Goal: Task Accomplishment & Management: Use online tool/utility

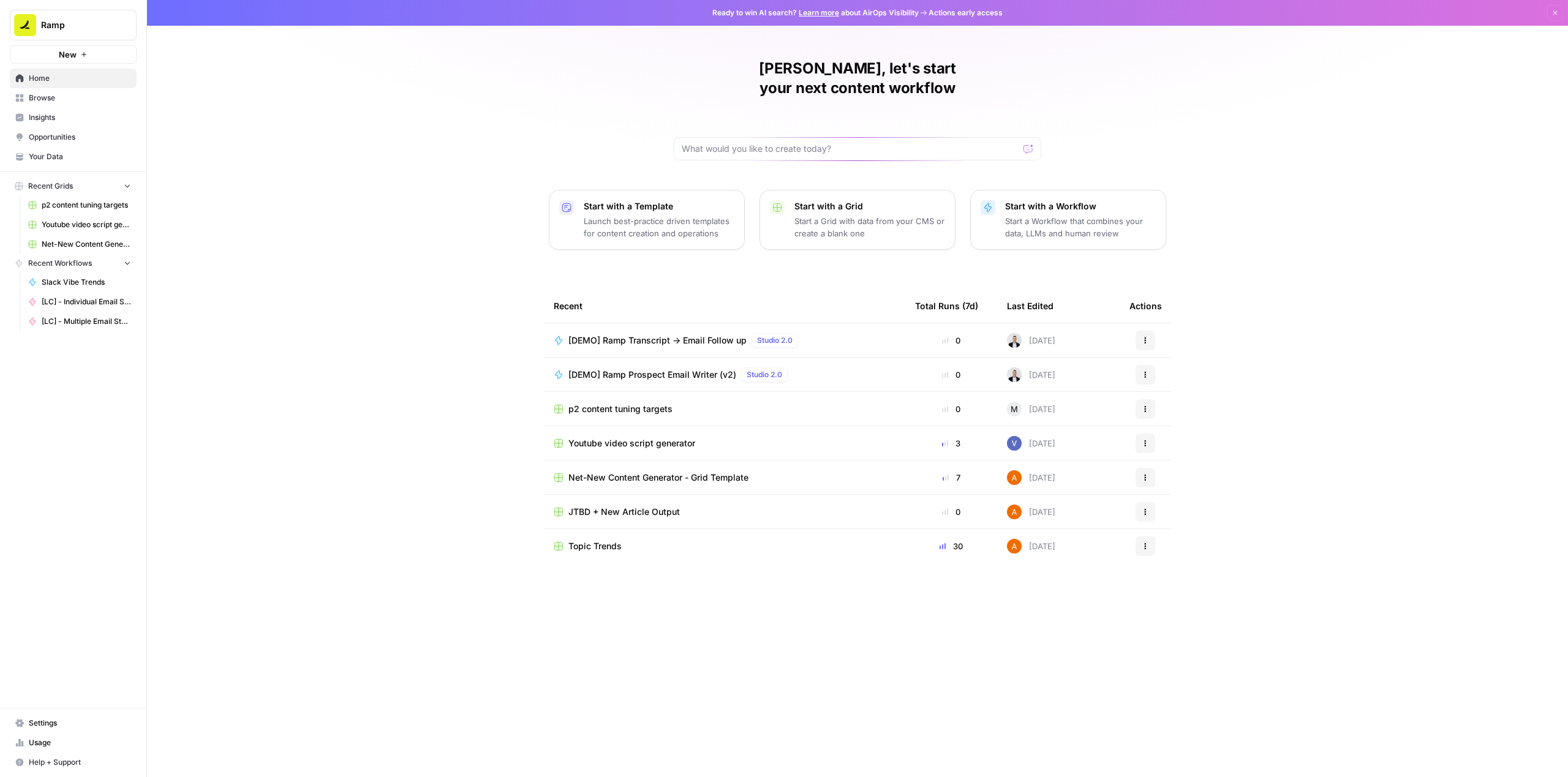
click at [1035, 289] on div "Last Edited" at bounding box center [1030, 306] width 46 height 34
click at [43, 744] on span "Usage" at bounding box center [79, 743] width 103 height 11
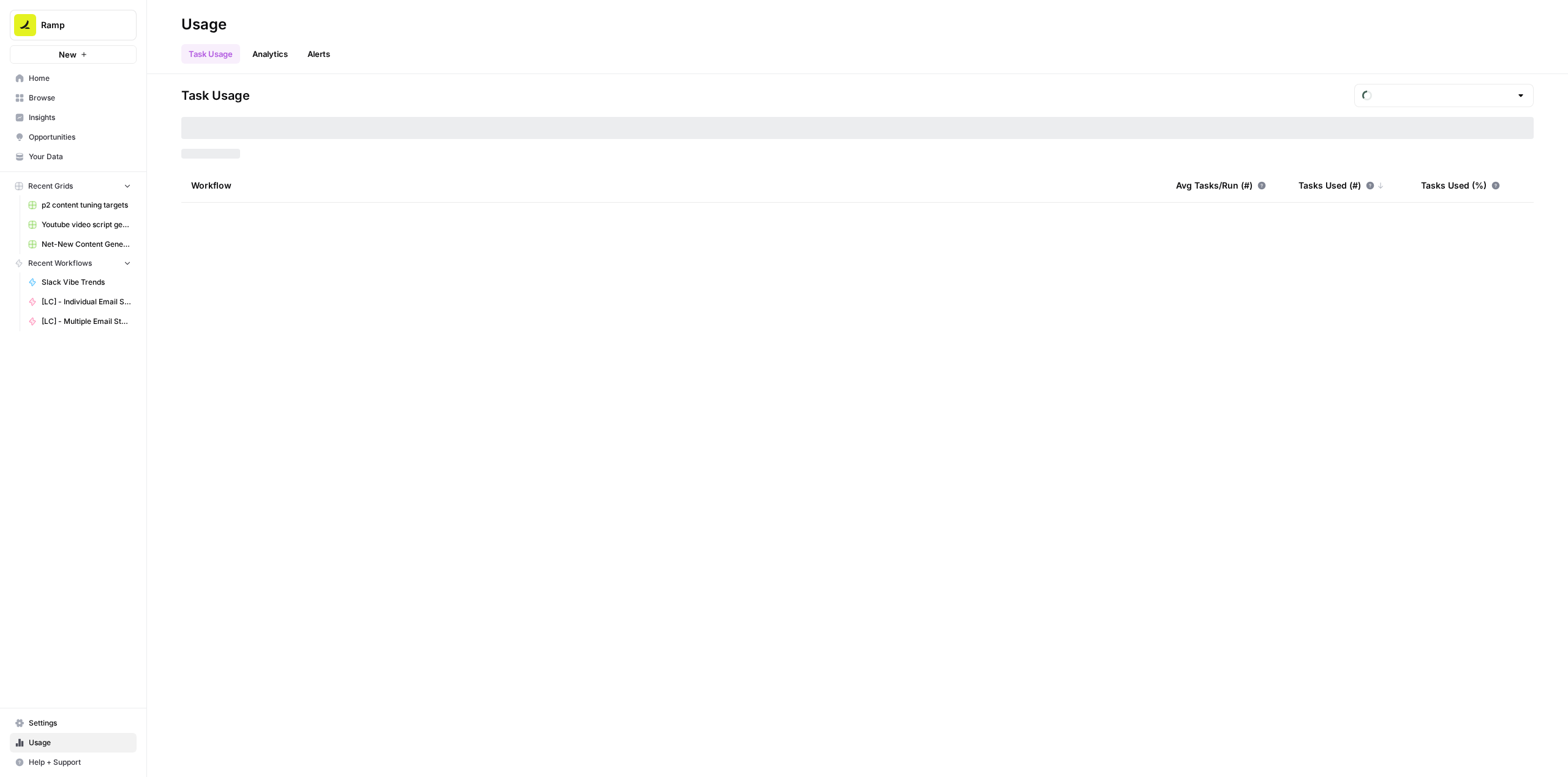
type input "September Tasks"
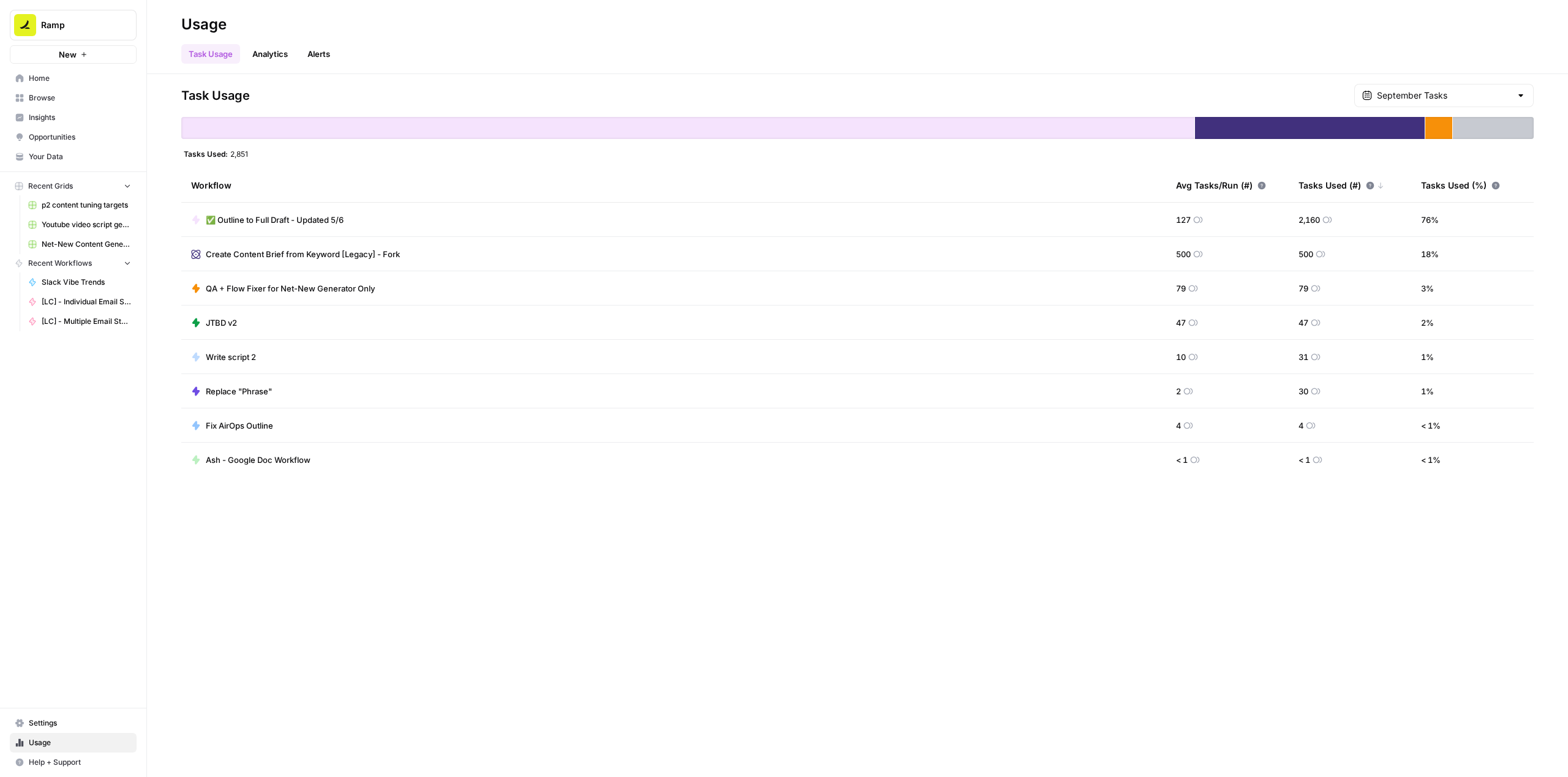
drag, startPoint x: 252, startPoint y: 156, endPoint x: 230, endPoint y: 155, distance: 22.0
click at [230, 155] on div "Tasks Used: 2,851" at bounding box center [857, 154] width 1353 height 10
click at [281, 225] on span "✅ Outline to Full Draft - Updated 5/6" at bounding box center [275, 220] width 138 height 12
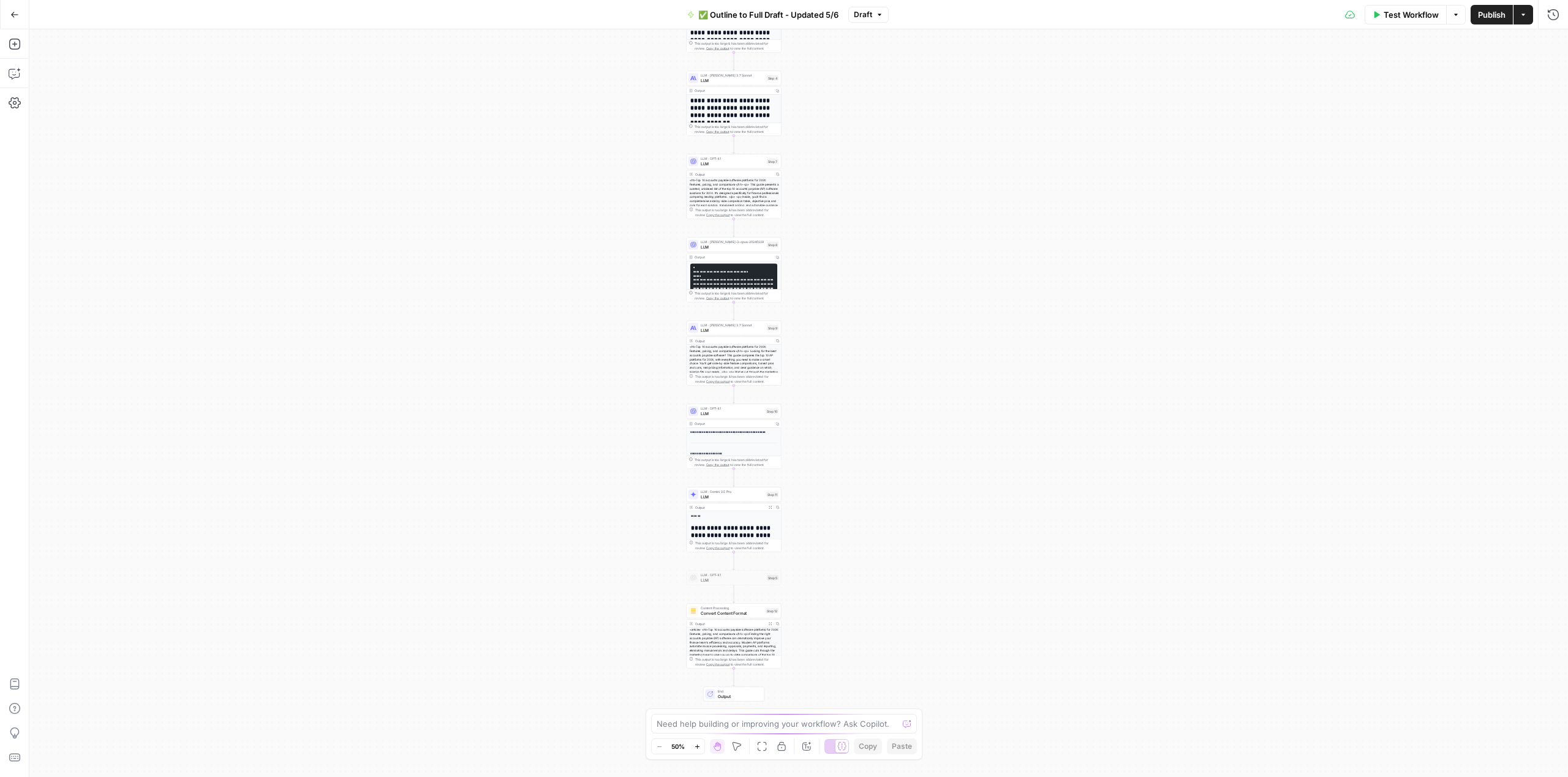
drag, startPoint x: 980, startPoint y: 186, endPoint x: 915, endPoint y: 110, distance: 100.0
click at [915, 110] on div "**********" at bounding box center [799, 403] width 1539 height 748
click at [722, 358] on div "<h1>Top 10 accounts payable software platforms for 2024: Features, pricing, and…" at bounding box center [734, 378] width 94 height 66
click at [724, 652] on div "<article> <h1>Top 10 accounts payable software platforms for 2024: Features, pr…" at bounding box center [734, 661] width 94 height 66
